Goal: Check status

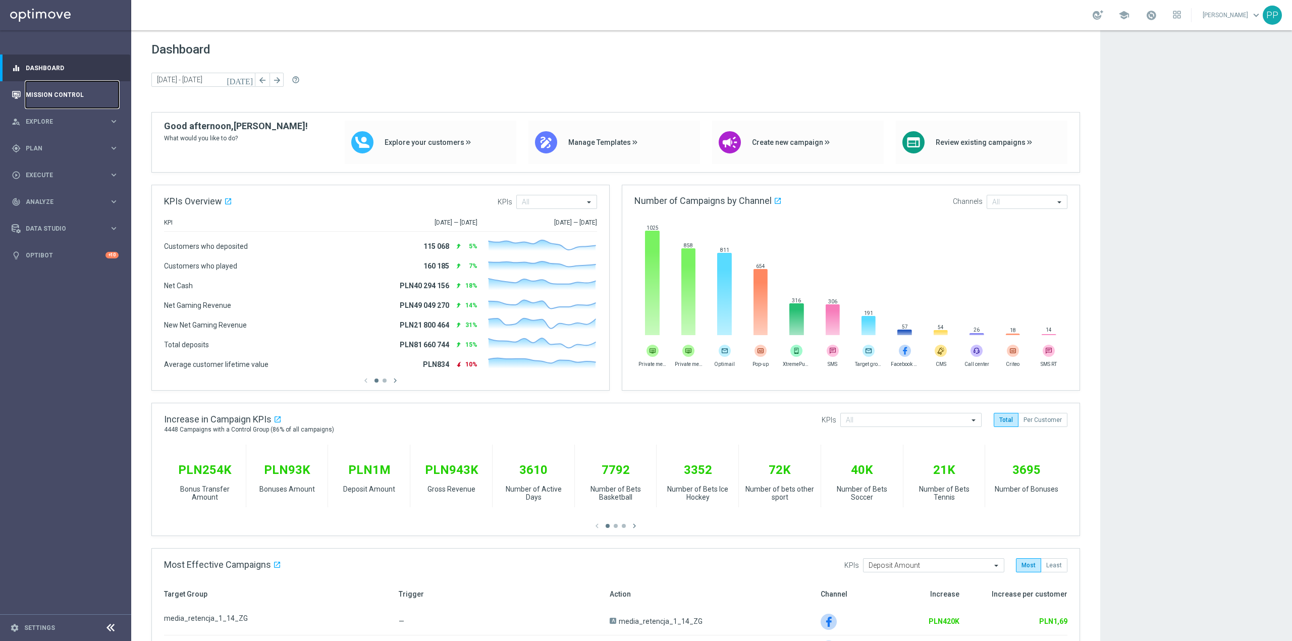
click at [77, 91] on link "Mission Control" at bounding box center [72, 94] width 93 height 27
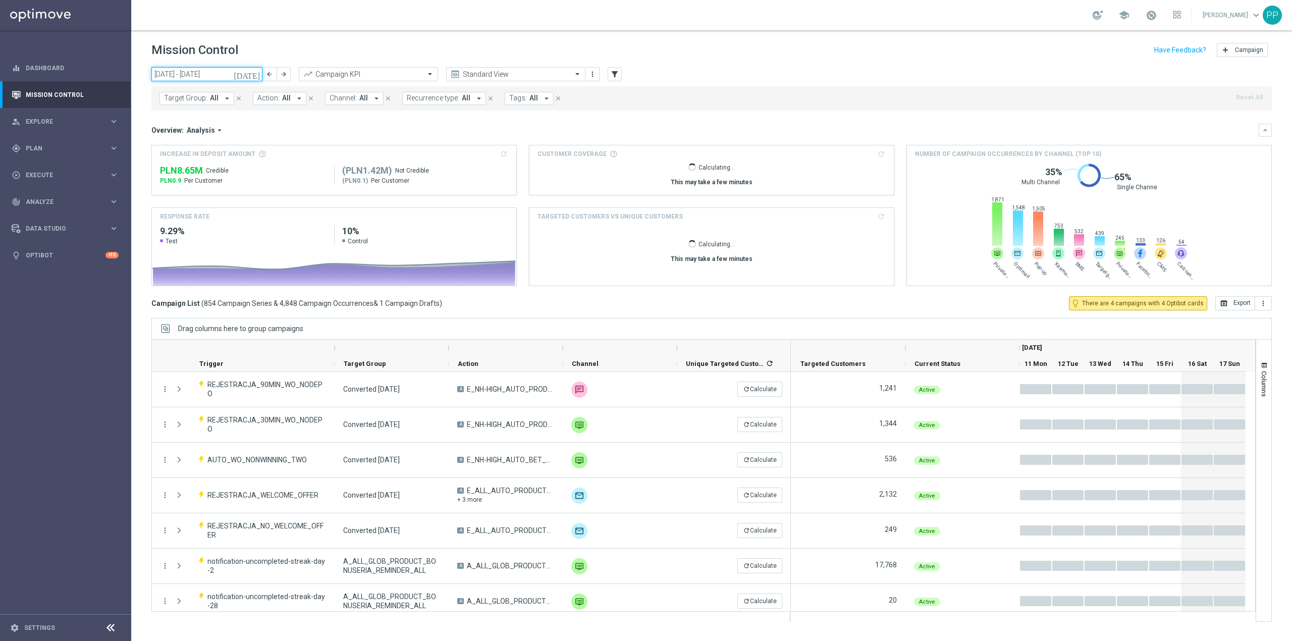
click at [208, 73] on input "[DATE] - [DATE]" at bounding box center [206, 74] width 111 height 14
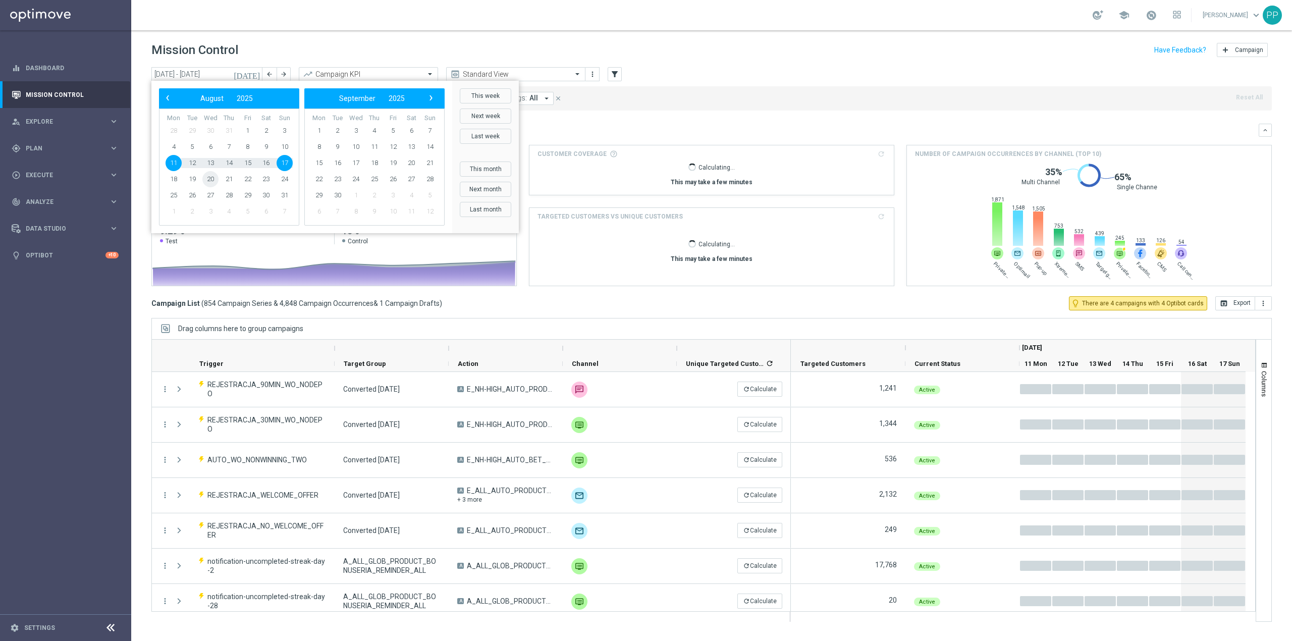
click at [213, 178] on span "20" at bounding box center [210, 179] width 16 height 16
type input "[DATE] - [DATE]"
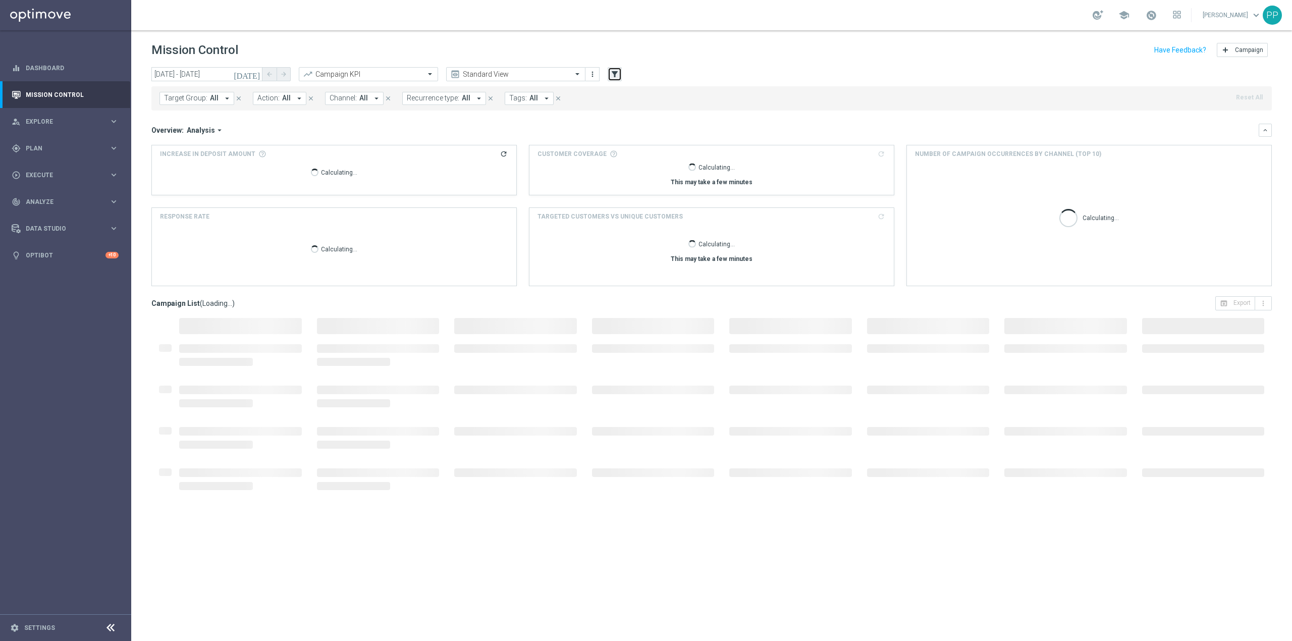
click at [616, 75] on icon "filter_alt" at bounding box center [614, 74] width 9 height 9
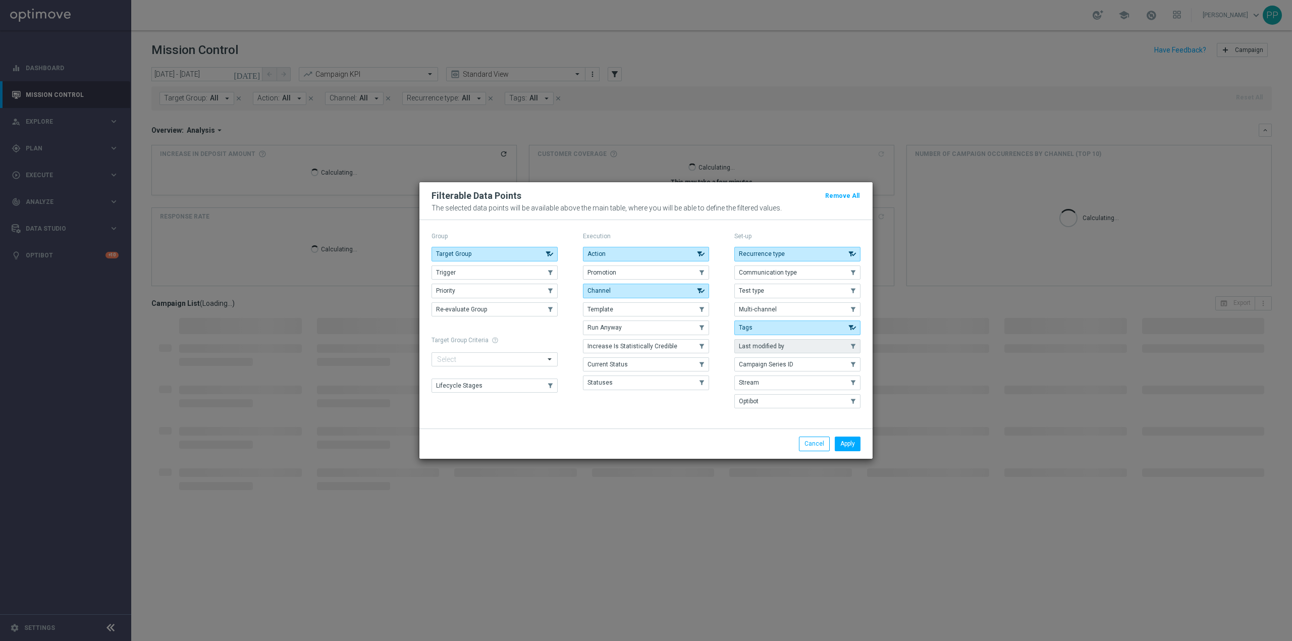
click at [812, 348] on button "Last modified by" at bounding box center [797, 346] width 126 height 14
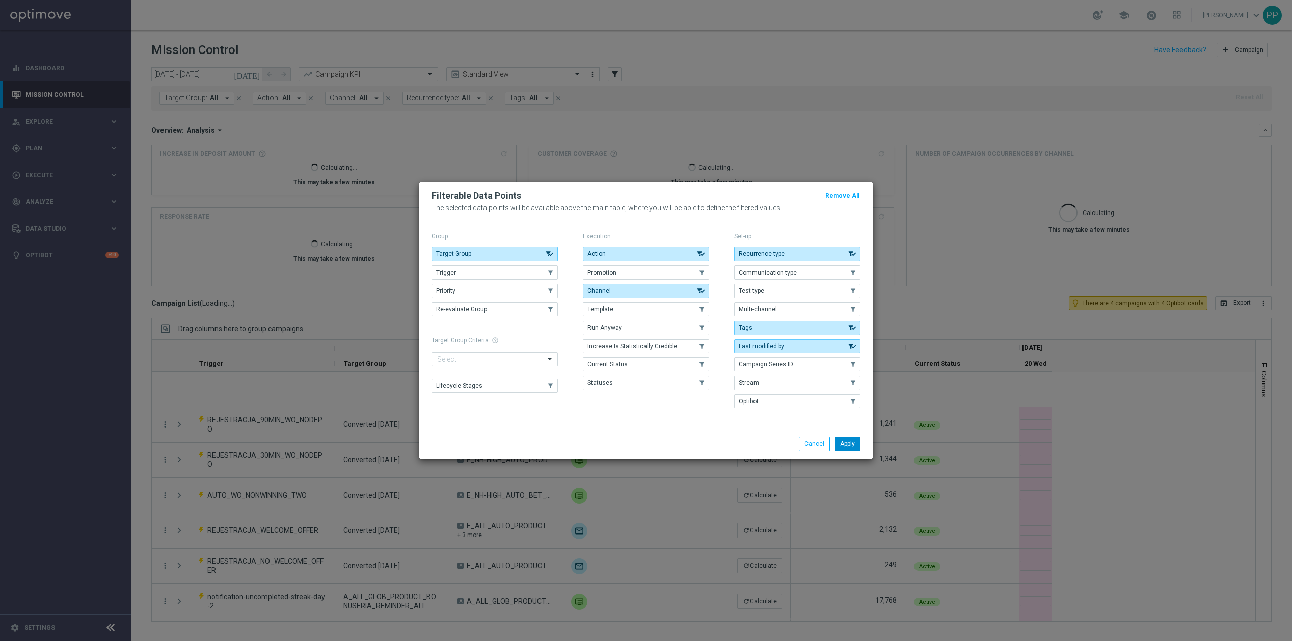
click at [845, 450] on button "Apply" at bounding box center [848, 443] width 26 height 14
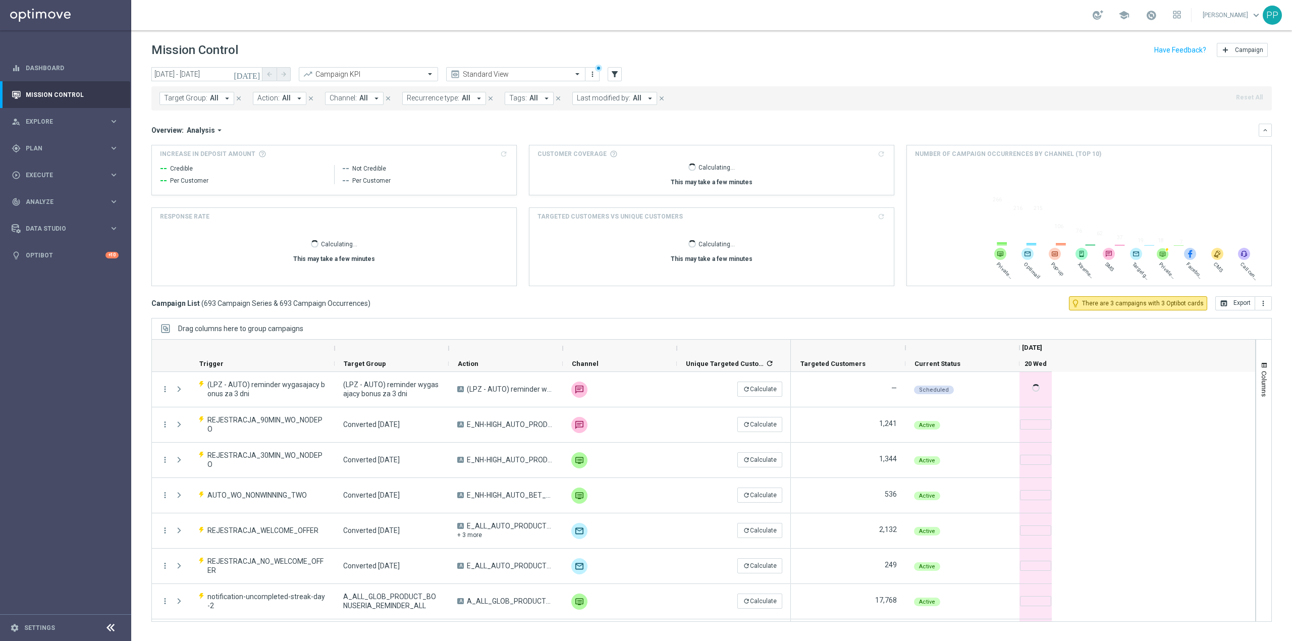
click at [628, 96] on button "Last modified by: All arrow_drop_down" at bounding box center [614, 98] width 85 height 13
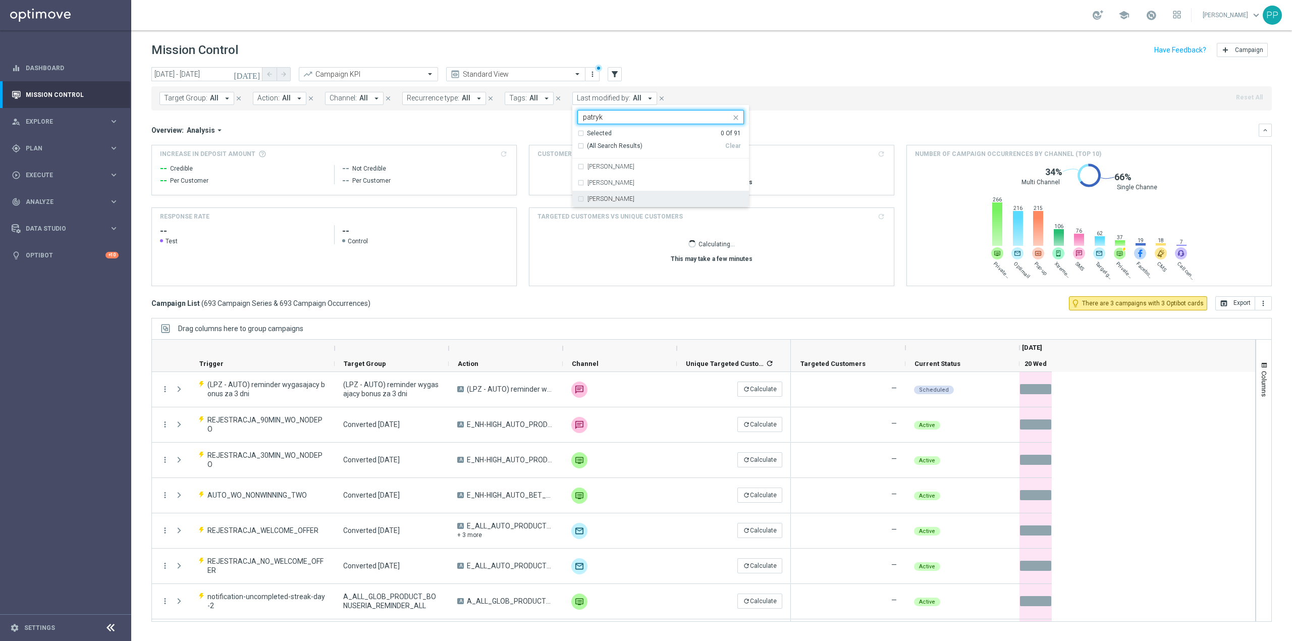
click at [642, 194] on div "[PERSON_NAME]" at bounding box center [660, 199] width 167 height 16
type input "patryk"
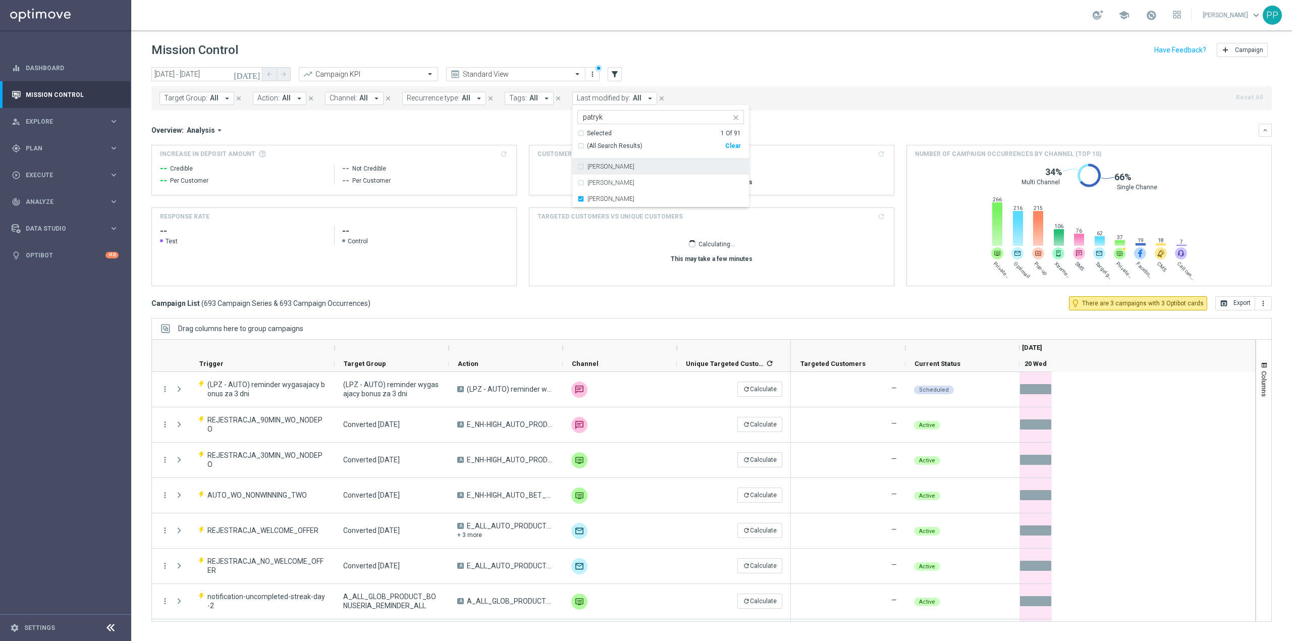
click at [665, 72] on div "[DATE] [DATE] - [DATE] arrow_back arrow_forward Campaign KPI trending_up Standa…" at bounding box center [711, 74] width 1120 height 15
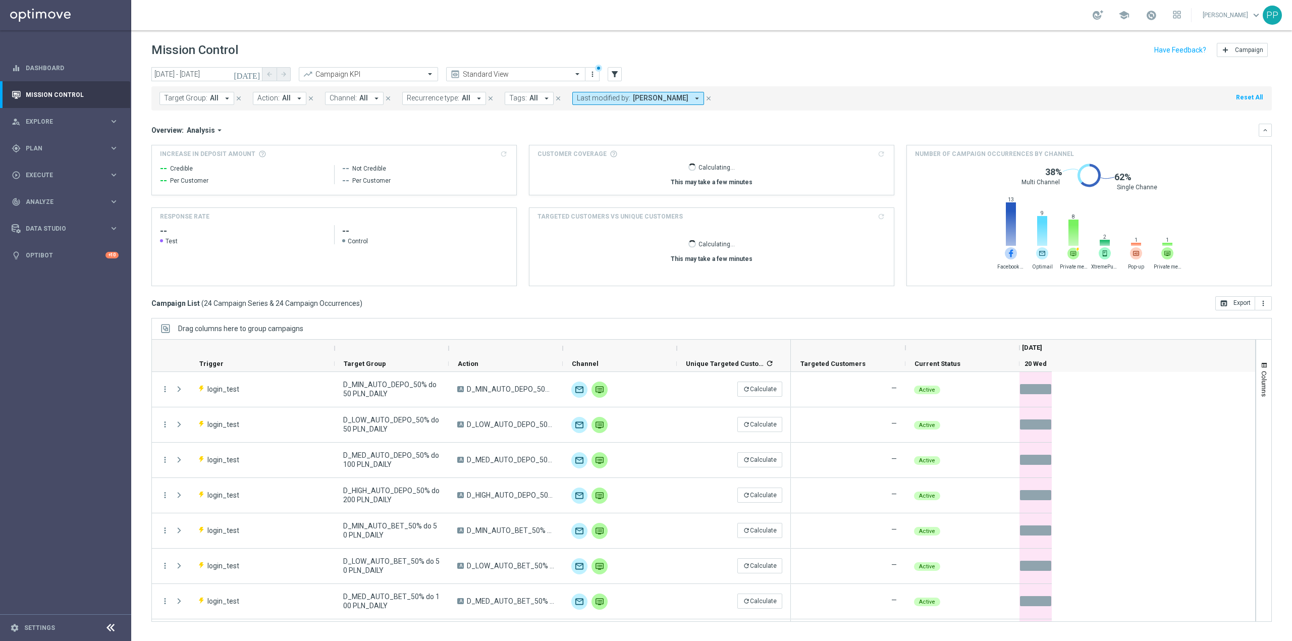
click at [433, 94] on span "Recurrence type:" at bounding box center [433, 98] width 52 height 9
click at [425, 167] on div "Recurring" at bounding box center [443, 175] width 72 height 16
click at [425, 162] on div "Non-Recurring" at bounding box center [443, 158] width 72 height 16
click at [425, 172] on div "Recurring" at bounding box center [443, 175] width 72 height 16
click at [591, 119] on mini-dashboard "Overview: Analysis arrow_drop_down keyboard_arrow_down Increase In Deposit Amou…" at bounding box center [711, 204] width 1120 height 186
